Goal: Find specific fact: Find contact information

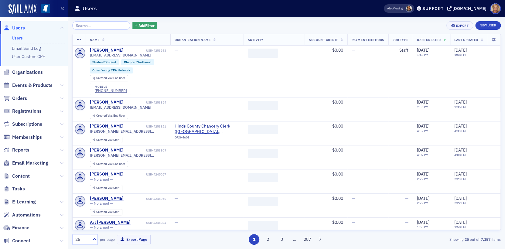
click at [106, 27] on input "search" at bounding box center [101, 25] width 58 height 9
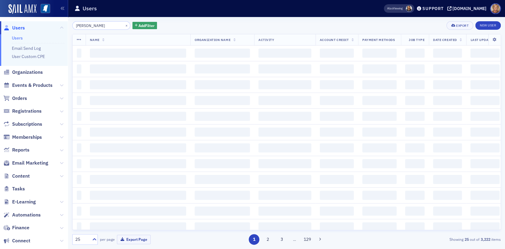
type input "[PERSON_NAME]"
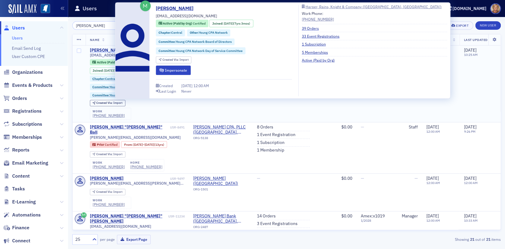
click at [107, 49] on div "[PERSON_NAME]" at bounding box center [107, 50] width 34 height 5
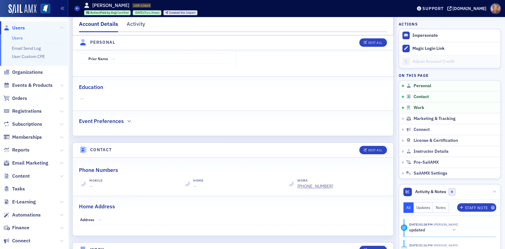
scroll to position [152, 0]
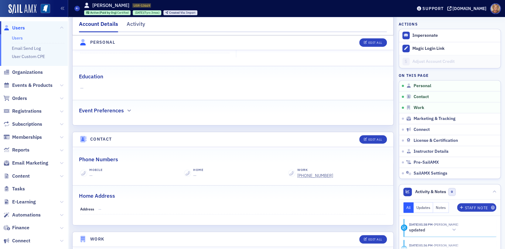
click at [88, 170] on div "Mobile —" at bounding box center [94, 173] width 15 height 11
click at [88, 172] on div "Mobile —" at bounding box center [94, 173] width 15 height 11
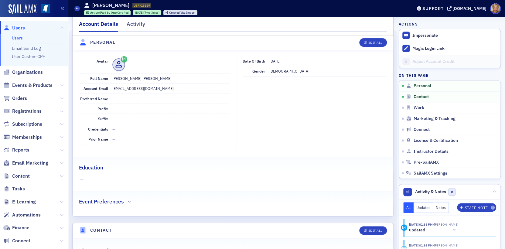
scroll to position [30, 0]
